Goal: Transaction & Acquisition: Purchase product/service

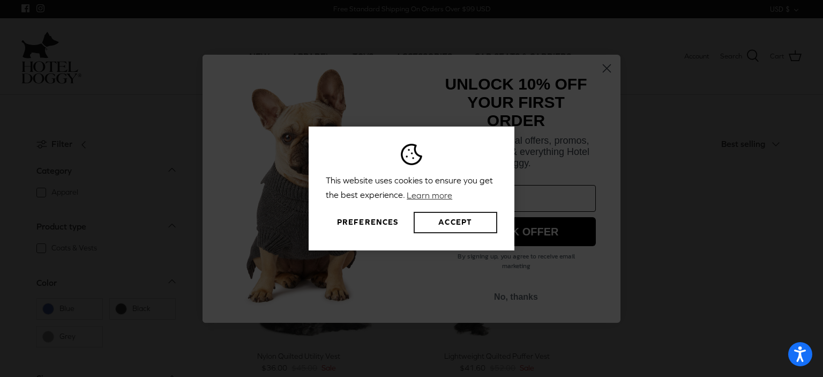
click at [454, 221] on button "Accept" at bounding box center [456, 222] width 84 height 21
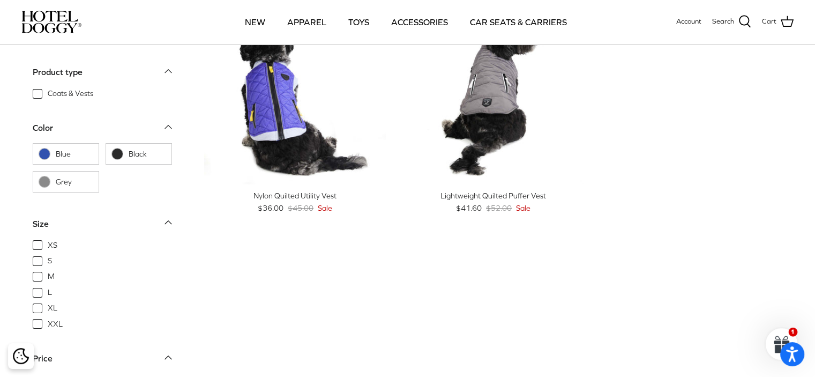
scroll to position [107, 0]
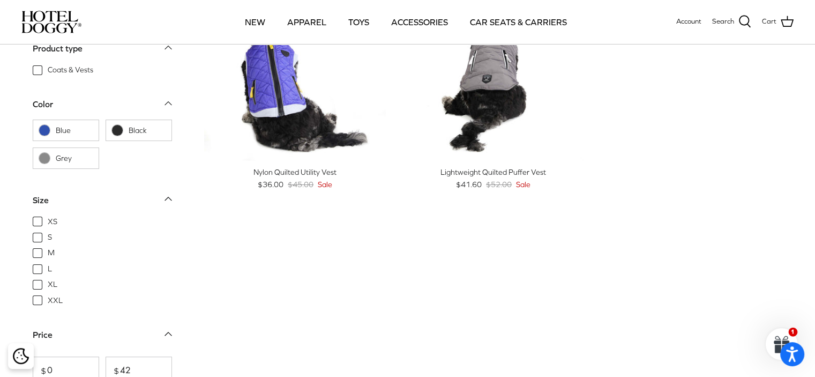
click at [522, 171] on div "Lightweight Quilted Puffer Vest" at bounding box center [493, 172] width 182 height 12
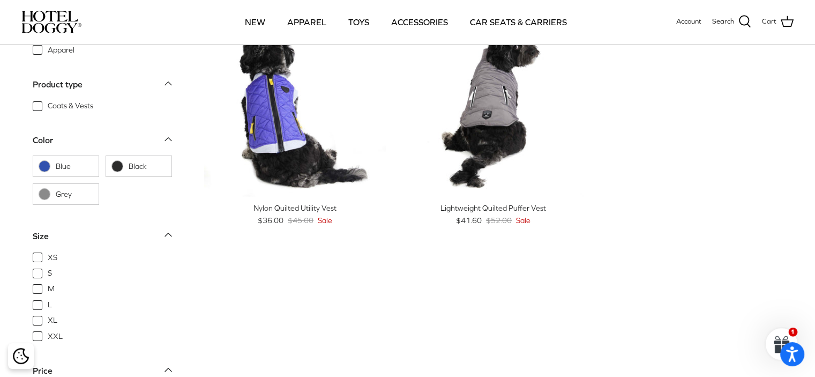
scroll to position [54, 0]
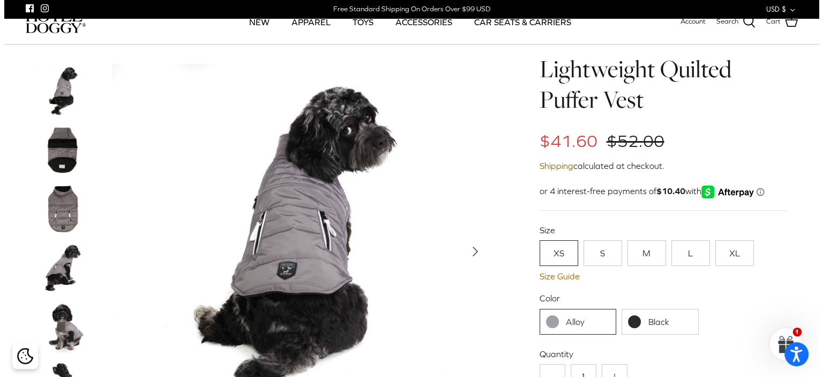
scroll to position [54, 0]
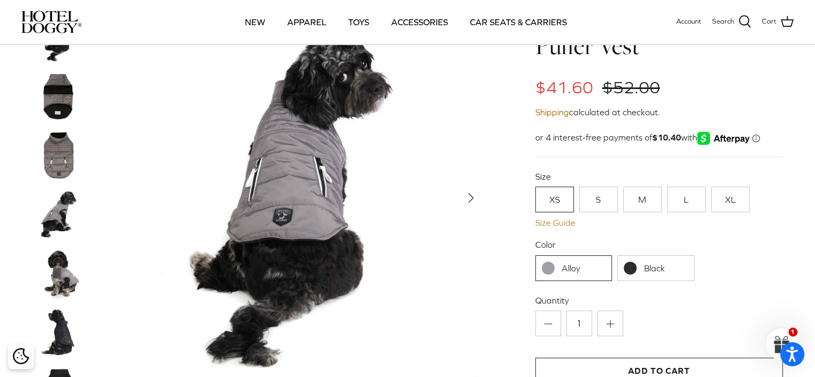
click at [553, 222] on link "Size Guide" at bounding box center [658, 222] width 247 height 10
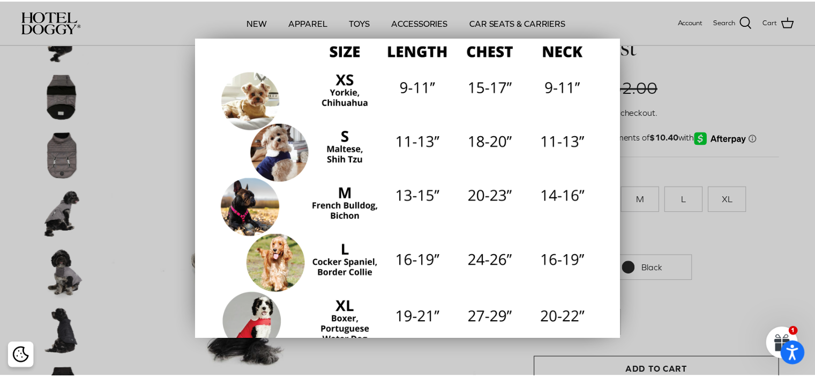
scroll to position [107, 0]
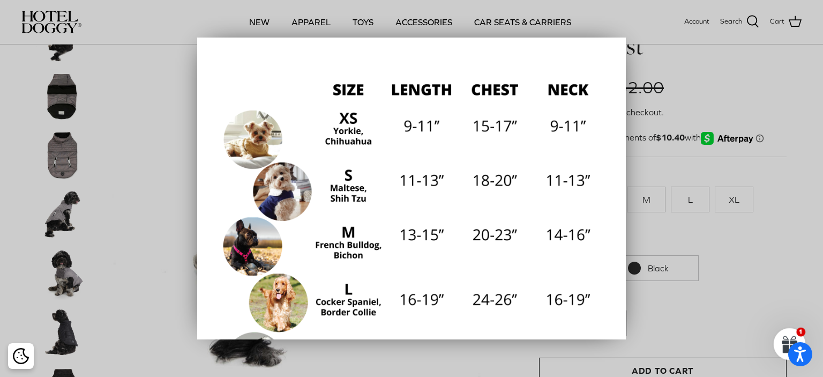
click at [645, 197] on div at bounding box center [411, 188] width 823 height 377
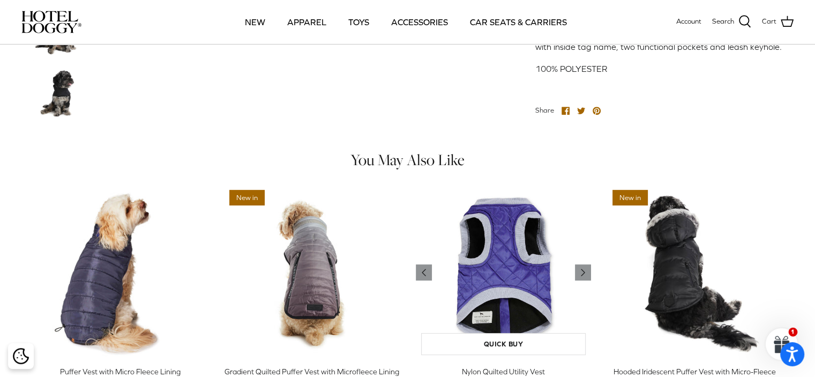
scroll to position [589, 0]
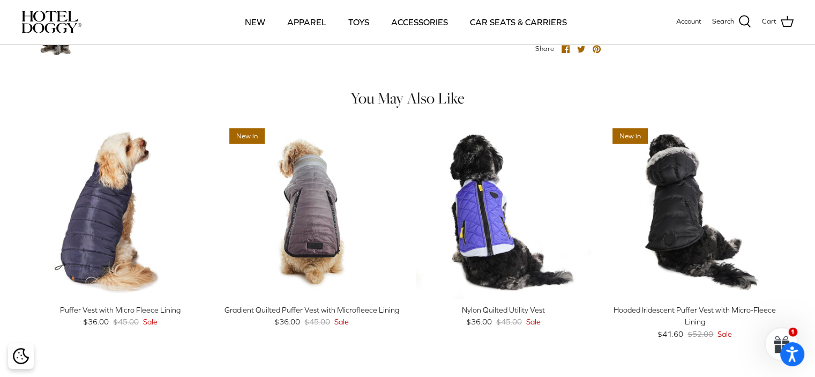
click at [129, 315] on div "Puffer Vest with Micro Fleece Lining" at bounding box center [121, 310] width 176 height 12
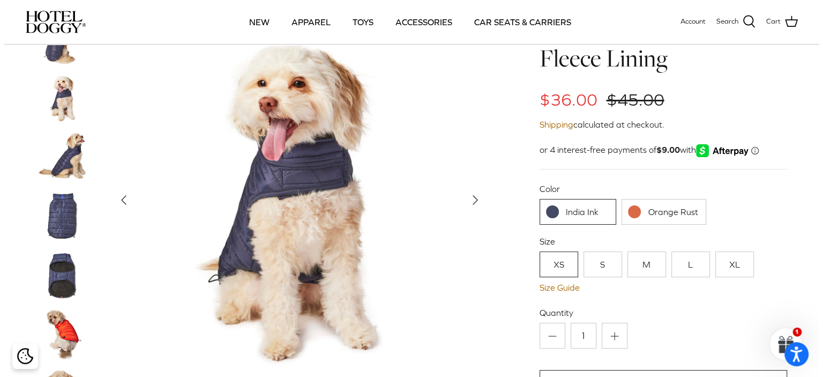
scroll to position [54, 0]
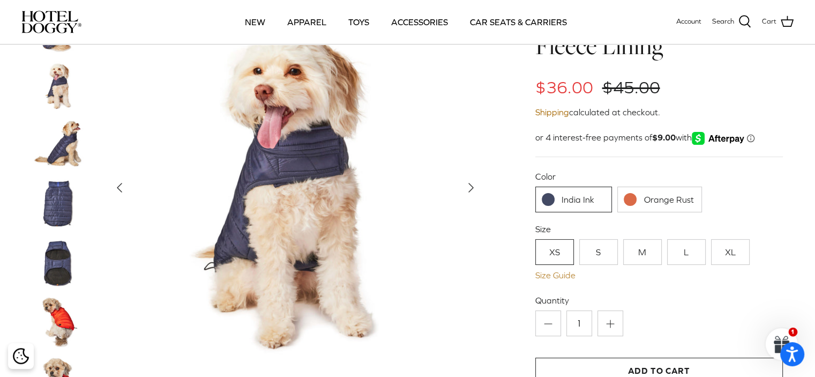
click at [540, 272] on link "Size Guide" at bounding box center [658, 275] width 247 height 10
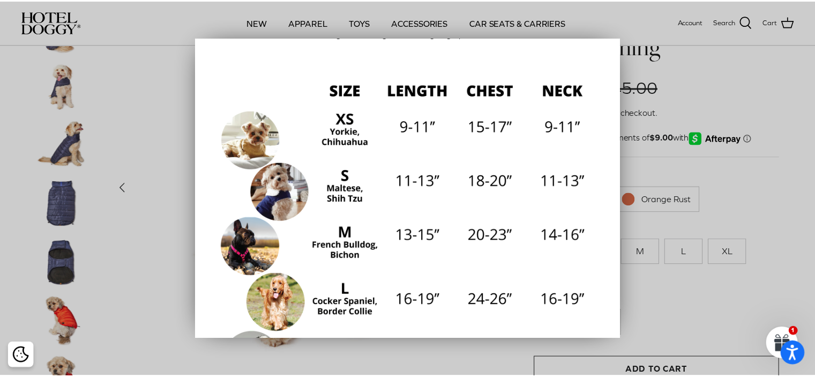
scroll to position [0, 0]
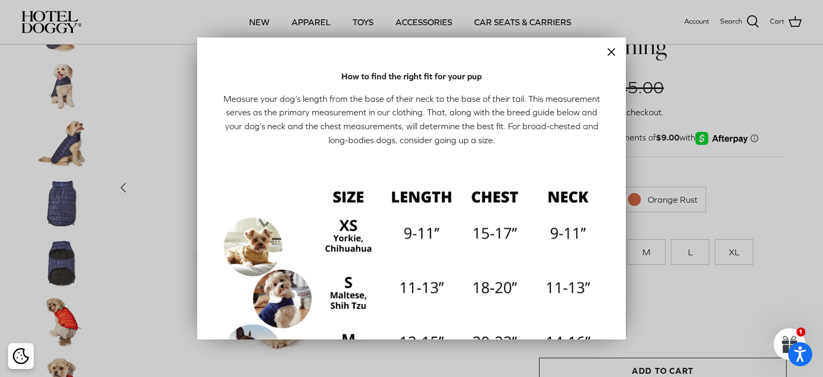
click at [605, 49] on icon "Close" at bounding box center [611, 52] width 13 height 13
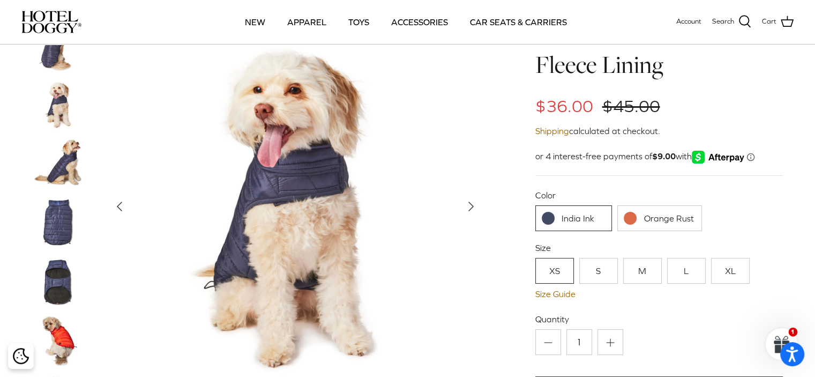
scroll to position [54, 0]
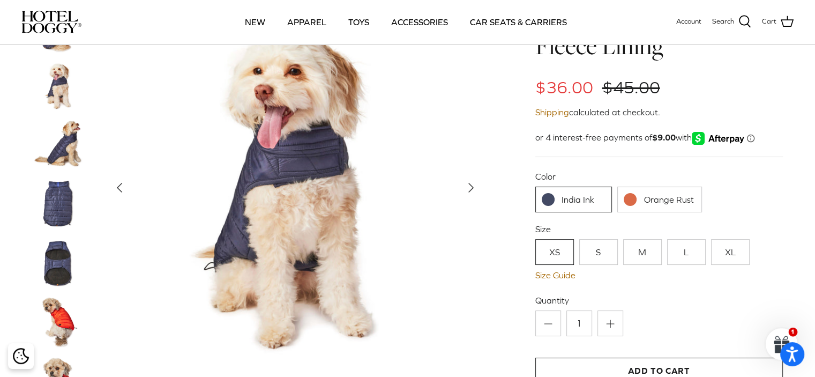
click at [468, 186] on icon "Right" at bounding box center [470, 187] width 17 height 17
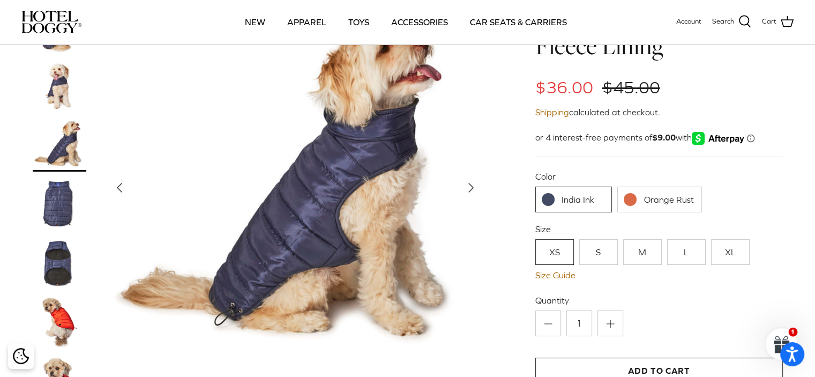
click at [640, 195] on link "Orange Rust" at bounding box center [659, 199] width 85 height 26
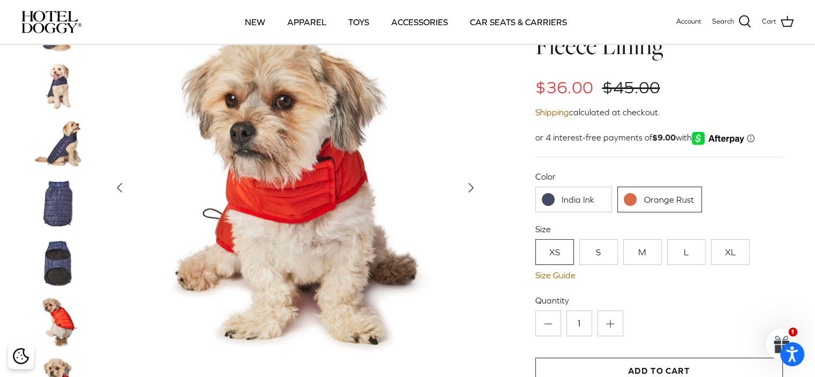
click at [469, 190] on polyline "Next" at bounding box center [471, 187] width 4 height 9
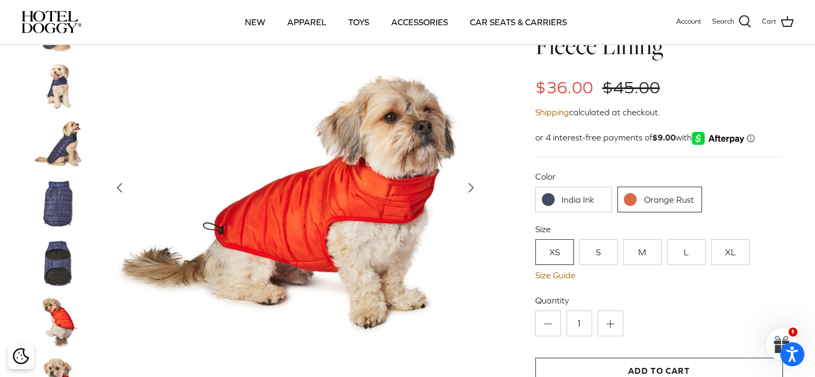
click at [469, 190] on polyline "Next" at bounding box center [471, 187] width 4 height 9
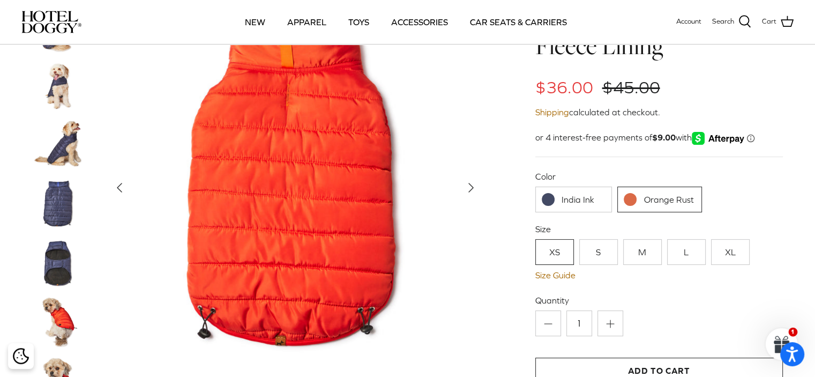
click at [469, 190] on polyline "Next" at bounding box center [471, 187] width 4 height 9
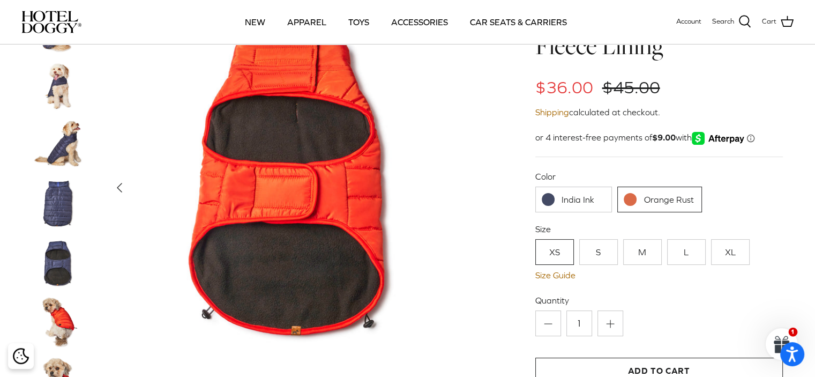
click at [469, 190] on img at bounding box center [295, 187] width 375 height 375
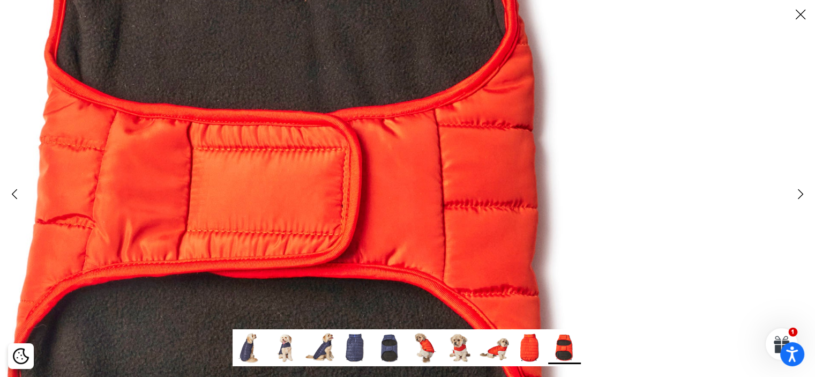
click at [801, 192] on polyline at bounding box center [800, 193] width 5 height 9
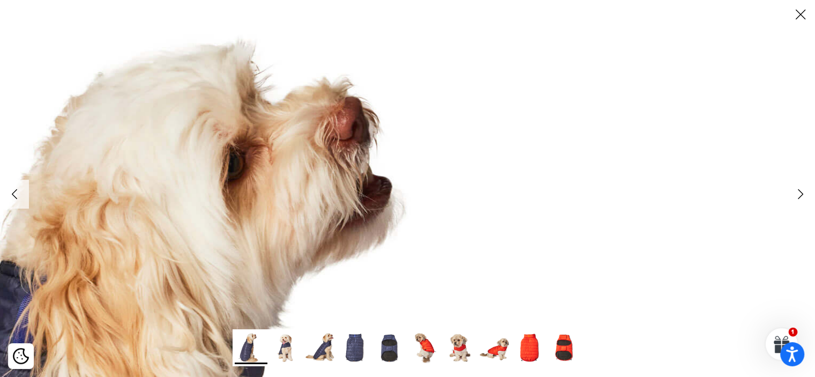
click at [794, 11] on icon "Close" at bounding box center [800, 14] width 18 height 18
